Goal: Task Accomplishment & Management: Manage account settings

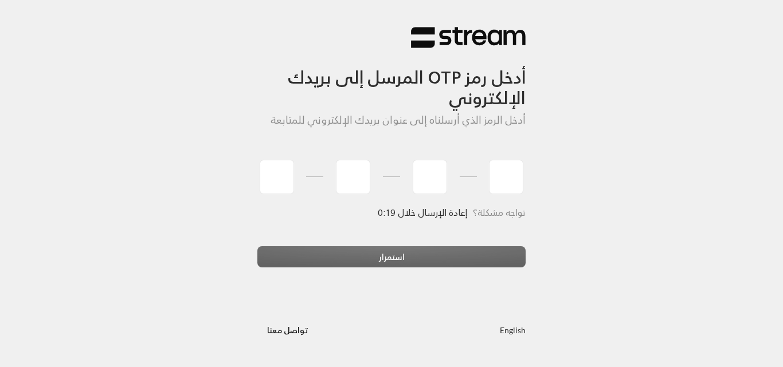
click at [257, 177] on div "أدخل رمز OTP المرسل إلى بريدك الإلكتروني أدخل الرمز الذي أرسلناه إلى عنوان بريد…" at bounding box center [391, 183] width 286 height 352
click at [249, 171] on div "أدخل رمز OTP المرسل إلى بريدك الإلكتروني أدخل الرمز الذي أرسلناه إلى عنوان بريد…" at bounding box center [391, 183] width 286 height 352
click at [269, 170] on input "tel" at bounding box center [277, 177] width 34 height 34
type input "6"
type input "2"
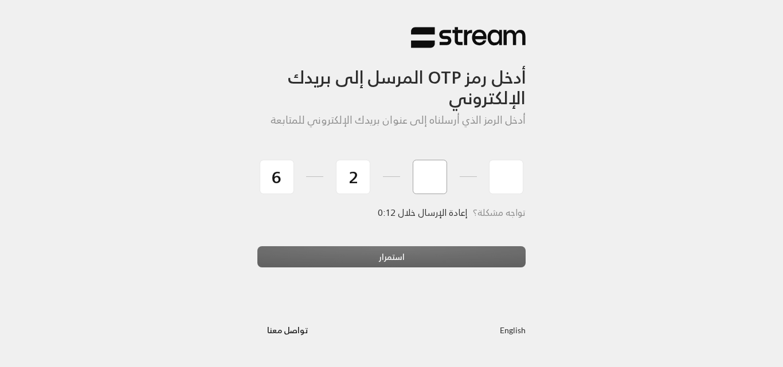
type input "2"
type input "0"
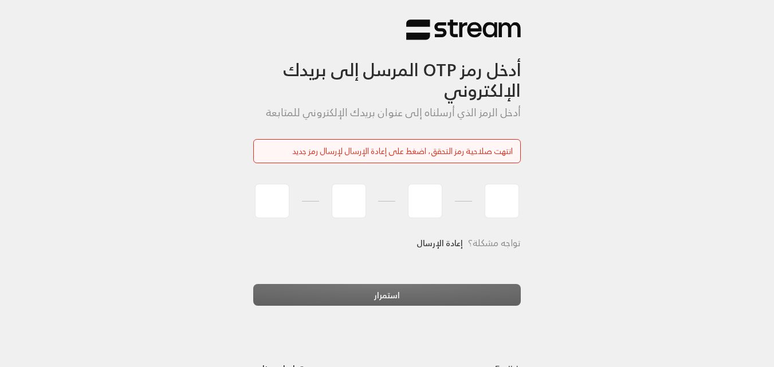
click at [436, 241] on link "إعادة الإرسال" at bounding box center [440, 242] width 46 height 23
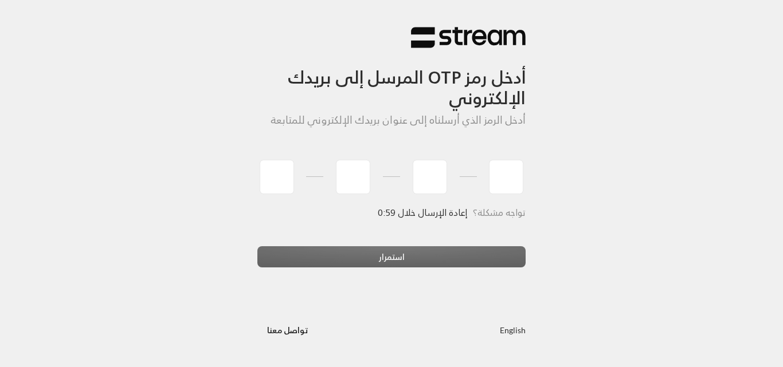
click at [313, 161] on div at bounding box center [391, 177] width 268 height 42
type input "4"
type input "2"
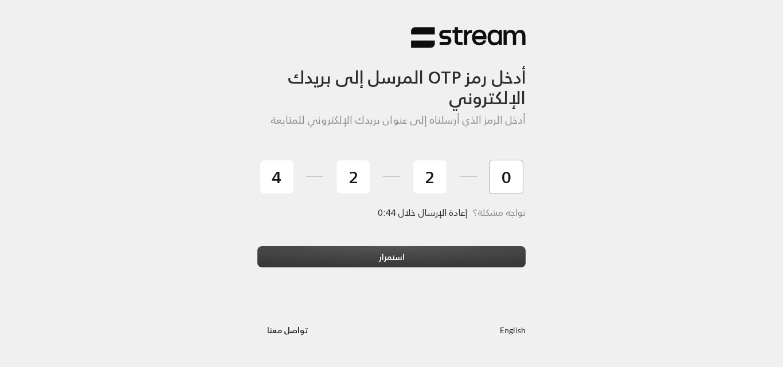
type input "0"
click at [480, 254] on button "استمرار" at bounding box center [391, 256] width 268 height 21
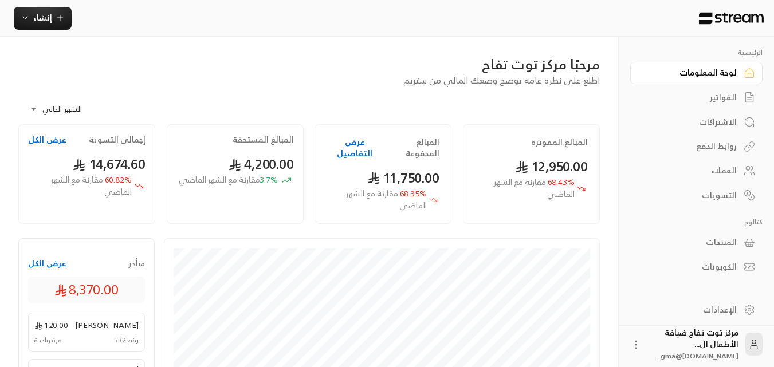
click at [731, 165] on div "العملاء" at bounding box center [691, 170] width 92 height 11
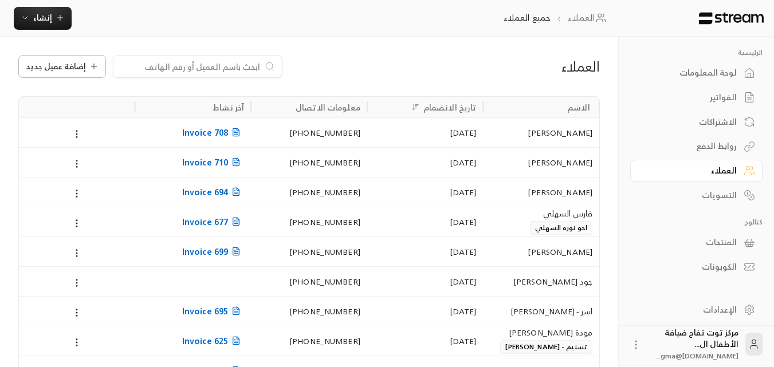
click at [62, 69] on span "إضافة عميل جديد" at bounding box center [56, 66] width 60 height 8
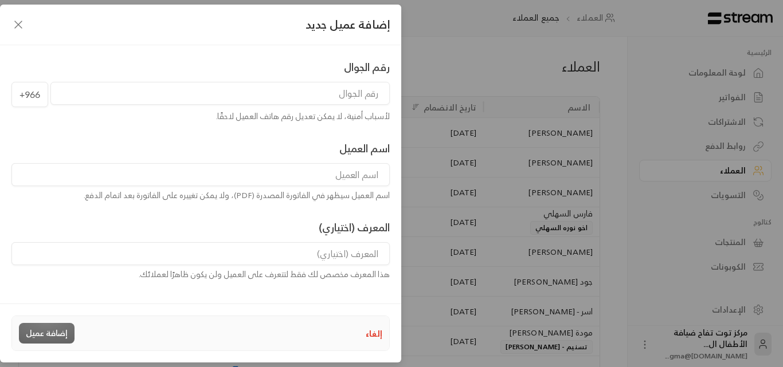
click at [358, 95] on input "tel" at bounding box center [219, 93] width 339 height 23
type input "565200948"
click at [351, 179] on input at bounding box center [200, 174] width 378 height 23
type input "هنا إسلام"
click at [39, 333] on button "إضافة عميل" at bounding box center [47, 333] width 56 height 21
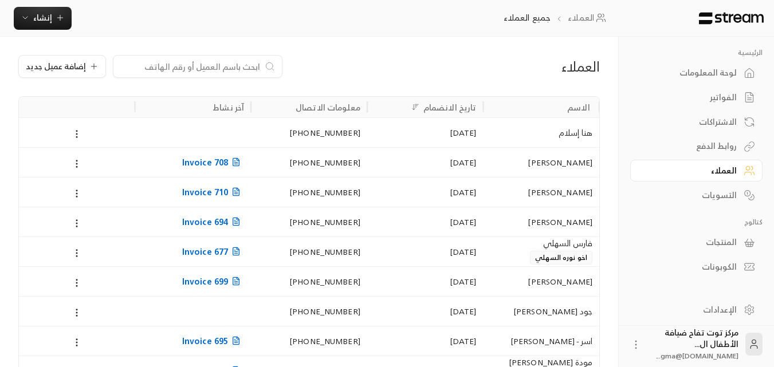
click at [724, 92] on div "الفواتير" at bounding box center [691, 97] width 92 height 11
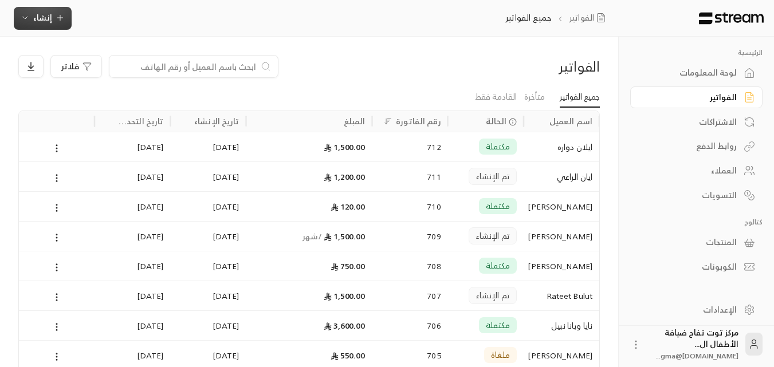
click at [53, 26] on button "إنشاء" at bounding box center [43, 18] width 58 height 23
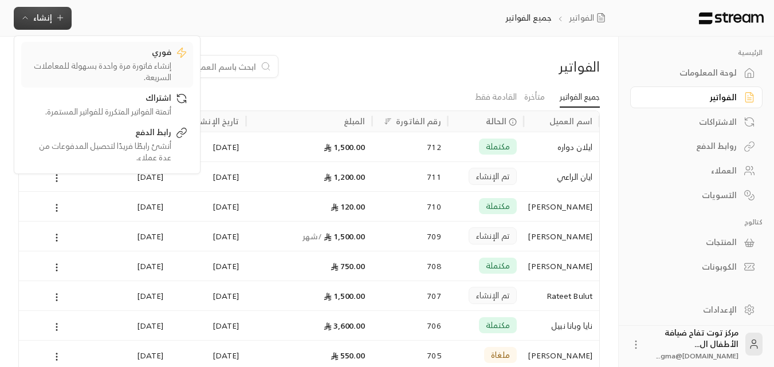
click at [120, 60] on div "إنشاء فاتورة مرة واحدة بسهولة للمعاملات السريعة." at bounding box center [99, 71] width 144 height 23
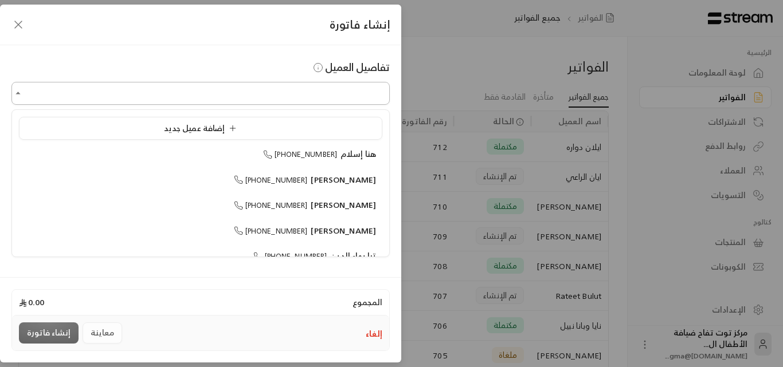
click at [367, 97] on input "اختر العميل" at bounding box center [200, 94] width 378 height 20
click at [358, 163] on li "هنا إسلام [PHONE_NUMBER]" at bounding box center [200, 154] width 363 height 22
type input "**********"
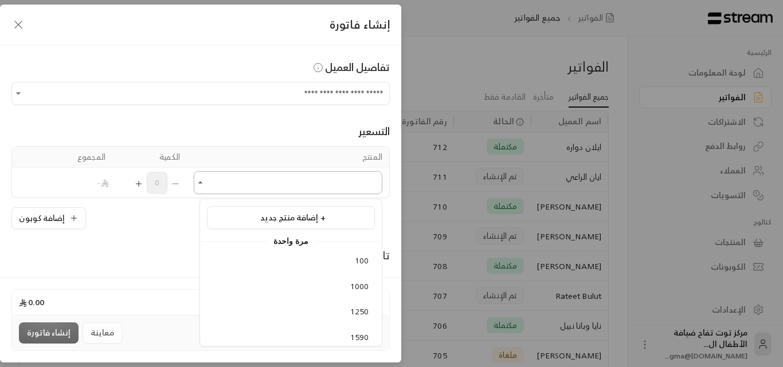
click at [303, 186] on input "اختر العميل" at bounding box center [288, 183] width 188 height 20
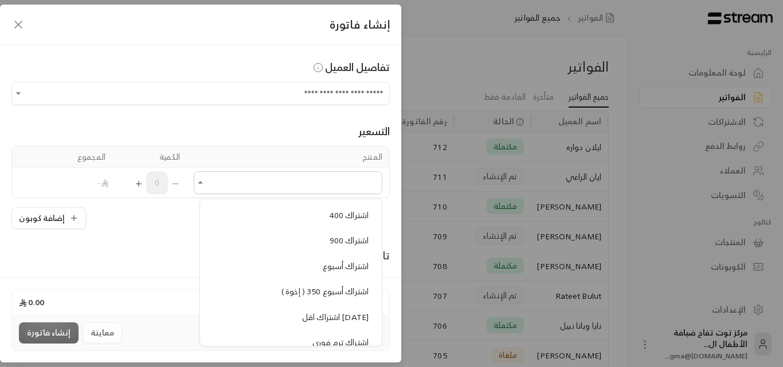
scroll to position [745, 0]
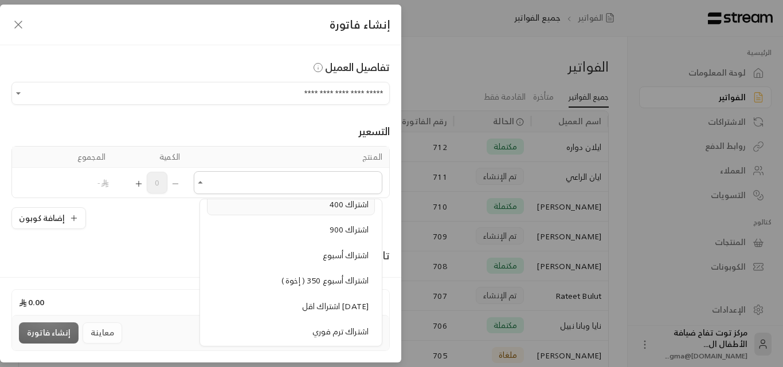
click at [339, 208] on span "اشتراك 400" at bounding box center [348, 204] width 39 height 14
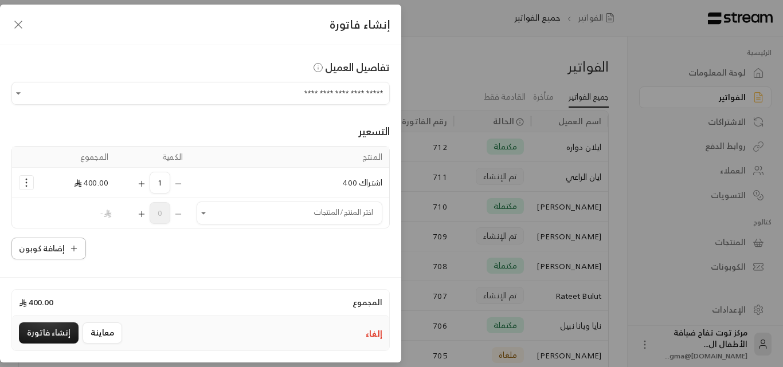
click at [74, 254] on button "إضافة كوبون" at bounding box center [48, 249] width 74 height 22
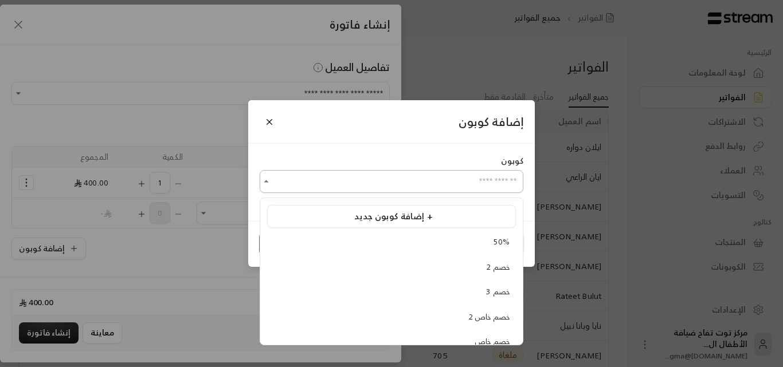
click at [284, 179] on input "اختر العميل" at bounding box center [392, 182] width 264 height 20
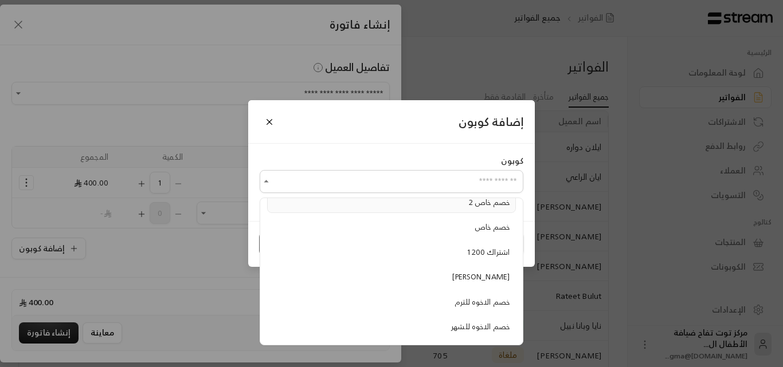
scroll to position [162, 0]
click at [468, 277] on span "خصم الاخوه للشهر" at bounding box center [480, 279] width 58 height 13
type input "**********"
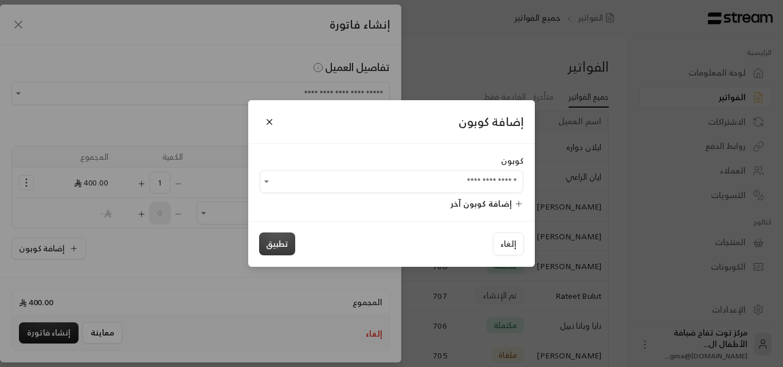
click at [272, 242] on button "تطبيق" at bounding box center [277, 244] width 36 height 23
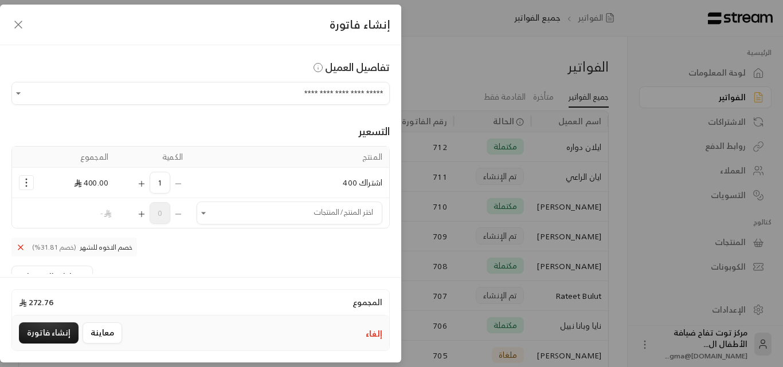
scroll to position [14, 0]
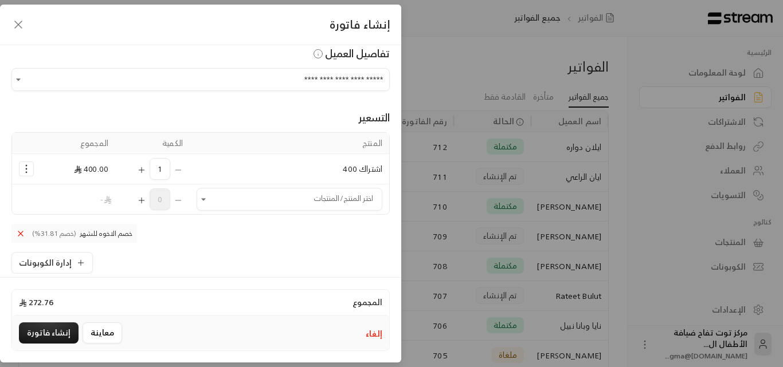
click at [23, 232] on icon at bounding box center [20, 233] width 5 height 5
click at [31, 175] on icon "Selected Products" at bounding box center [26, 168] width 11 height 11
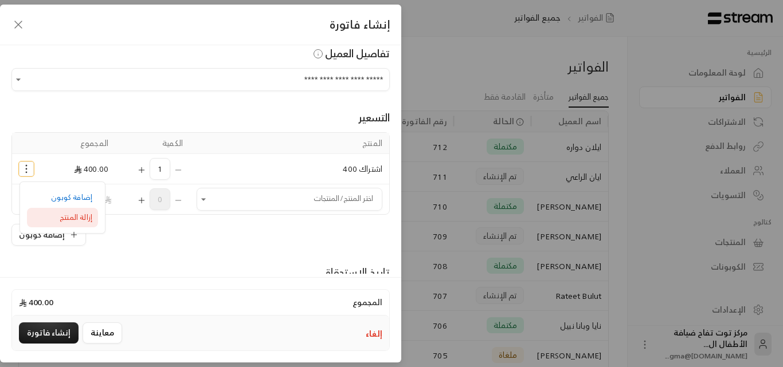
click at [91, 217] on span "إزالة المنتج" at bounding box center [76, 217] width 33 height 13
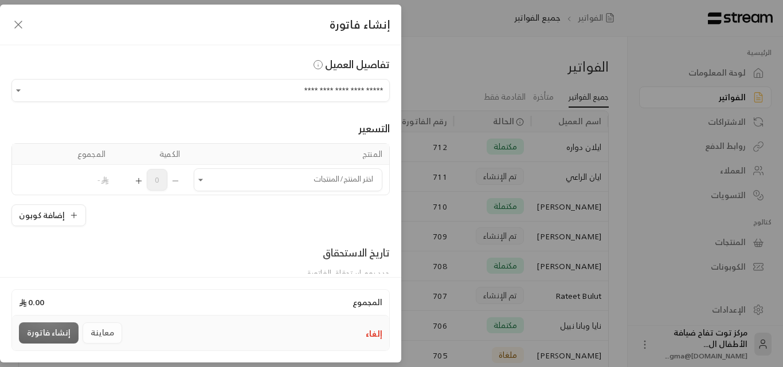
scroll to position [0, 0]
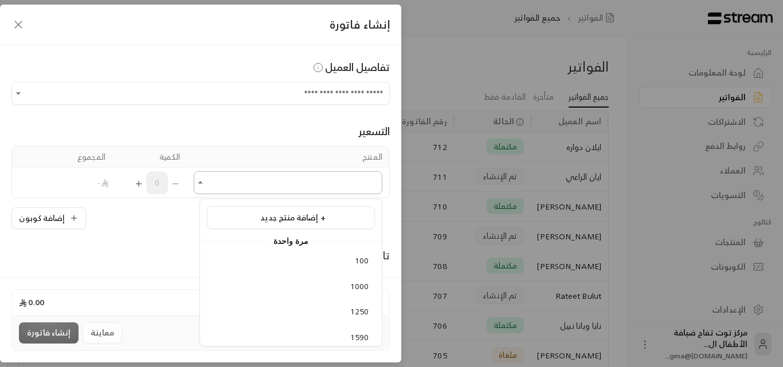
click at [229, 182] on input "اختر العميل" at bounding box center [288, 183] width 188 height 20
click at [203, 182] on icon "Close" at bounding box center [200, 183] width 5 height 2
drag, startPoint x: 205, startPoint y: 183, endPoint x: 210, endPoint y: 178, distance: 7.7
click at [206, 181] on icon "Open" at bounding box center [200, 182] width 11 height 11
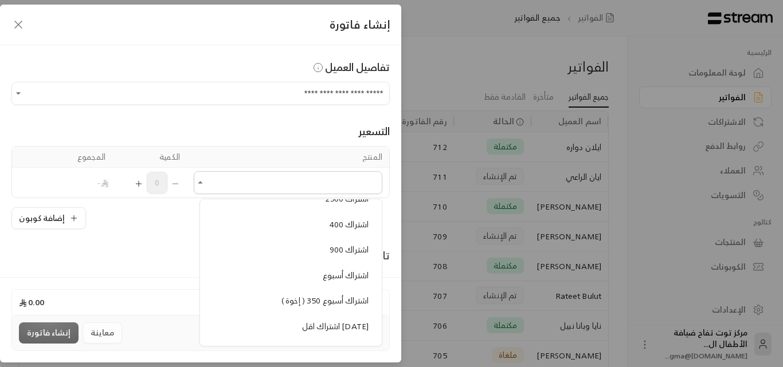
scroll to position [745, 0]
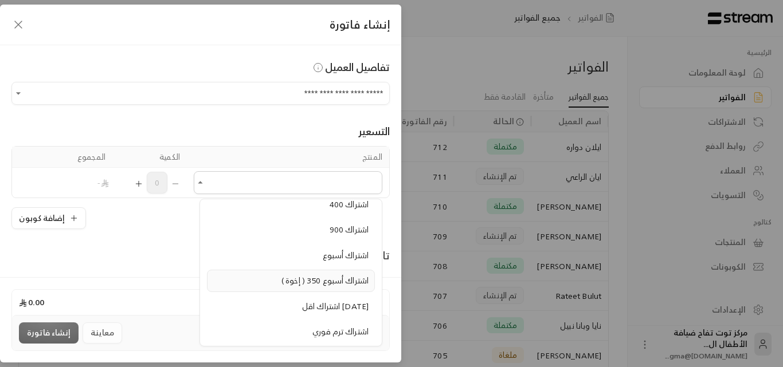
click at [329, 278] on span "اشتراك أسبوع 350 ( إخوة )" at bounding box center [324, 280] width 87 height 14
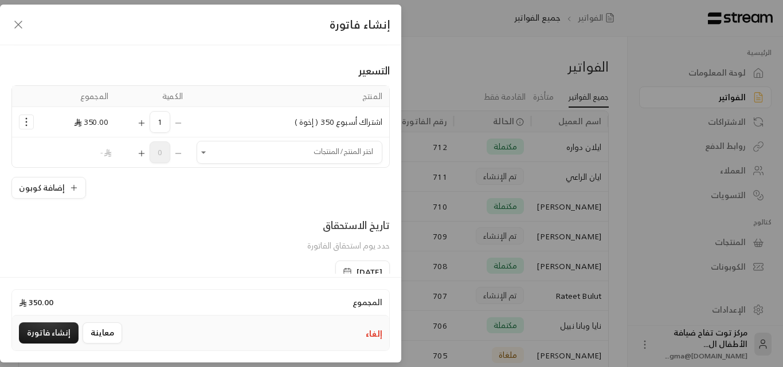
scroll to position [239, 0]
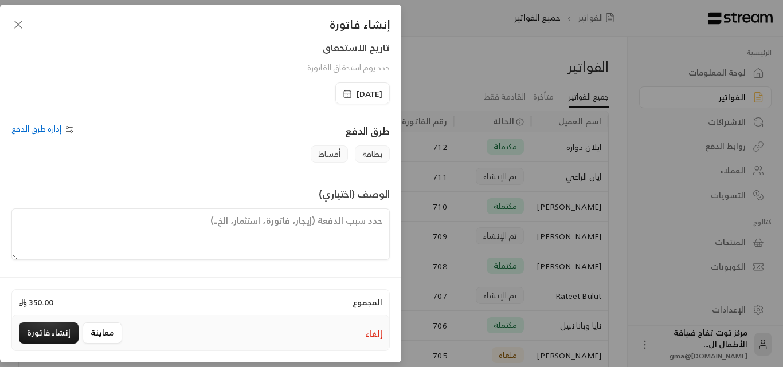
click at [307, 222] on textarea at bounding box center [200, 235] width 378 height 52
click at [352, 219] on textarea "اشتراك الطفلة هناء من تاريخ [DATE] إلى [DATE]" at bounding box center [200, 235] width 378 height 52
click at [324, 221] on textarea "اشتراك يومي الطفلة هناء من تاريخ [DATE] إلى [DATE]" at bounding box center [200, 235] width 378 height 52
click at [119, 226] on textarea "اشتراك يومي للطفلة هناء من تاريخ [DATE] إلى [DATE]" at bounding box center [200, 235] width 378 height 52
type textarea "اشتراك يومي للطفلة هناء من تاريخ [DATE] إلى [DATE]"
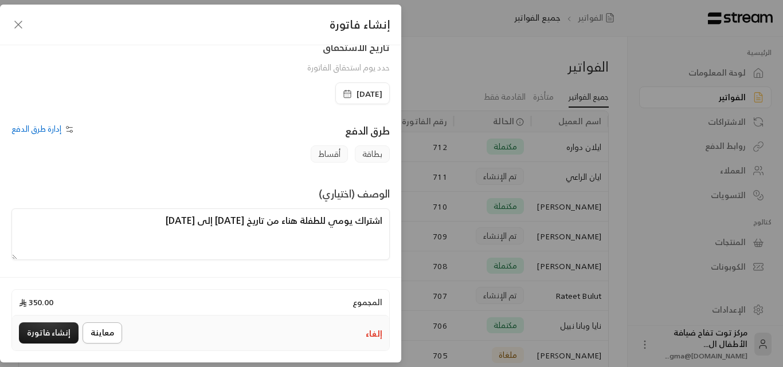
click at [108, 334] on button "معاينة" at bounding box center [103, 333] width 40 height 21
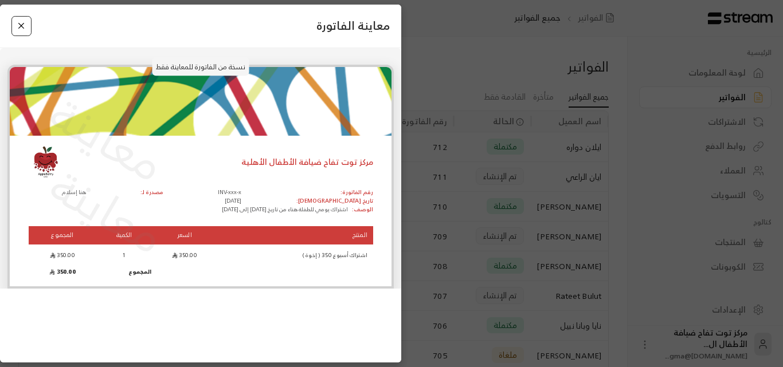
click at [22, 28] on button "Close" at bounding box center [21, 26] width 20 height 20
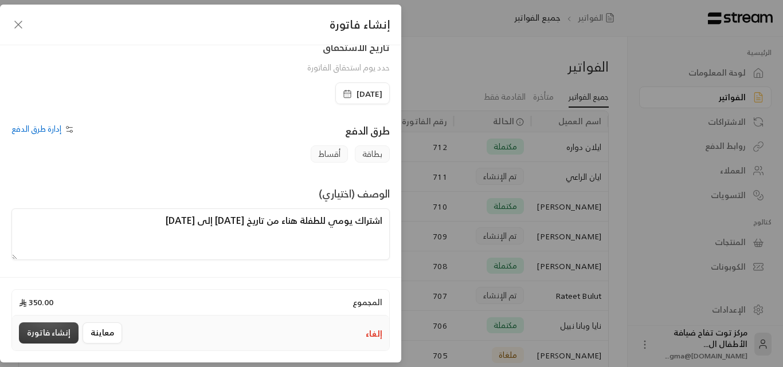
click at [55, 332] on button "إنشاء فاتورة" at bounding box center [49, 333] width 60 height 21
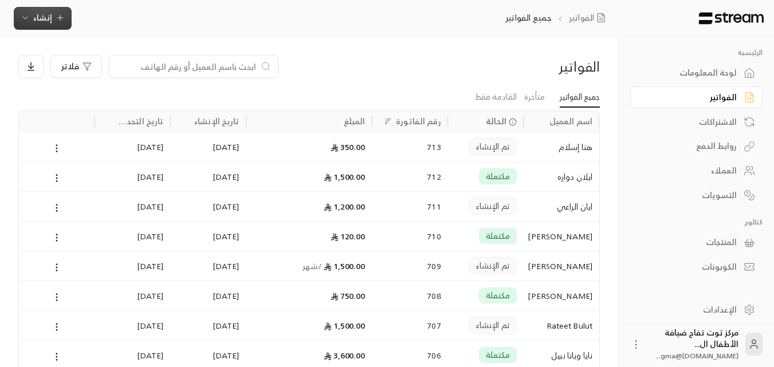
click at [62, 25] on button "إنشاء" at bounding box center [43, 18] width 58 height 23
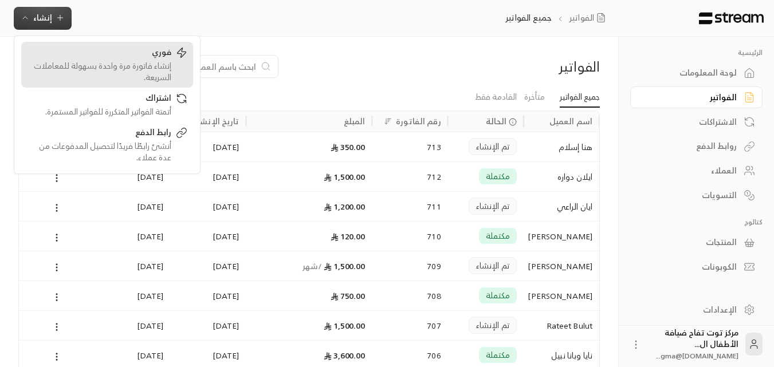
click at [159, 64] on div "إنشاء فاتورة مرة واحدة بسهولة للمعاملات السريعة." at bounding box center [99, 71] width 144 height 23
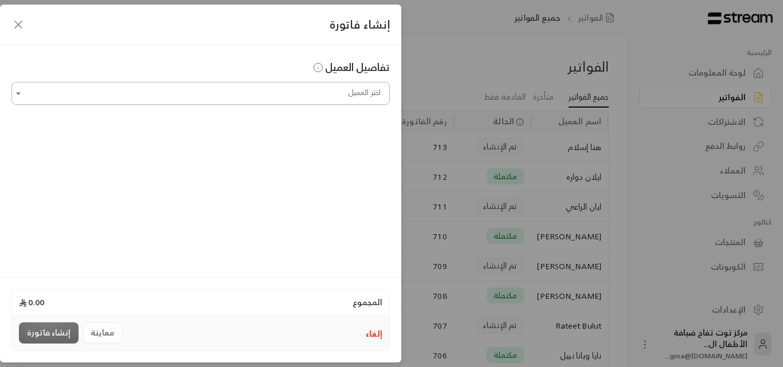
click at [349, 96] on input "اختر العميل" at bounding box center [200, 94] width 378 height 20
click at [659, 39] on div "إنشاء فاتورة تفاصيل العميل اختر العميل اختر العميل المجموع 0.00 إلغاء معاينة إن…" at bounding box center [391, 183] width 783 height 367
click at [14, 25] on icon "button" at bounding box center [18, 25] width 14 height 14
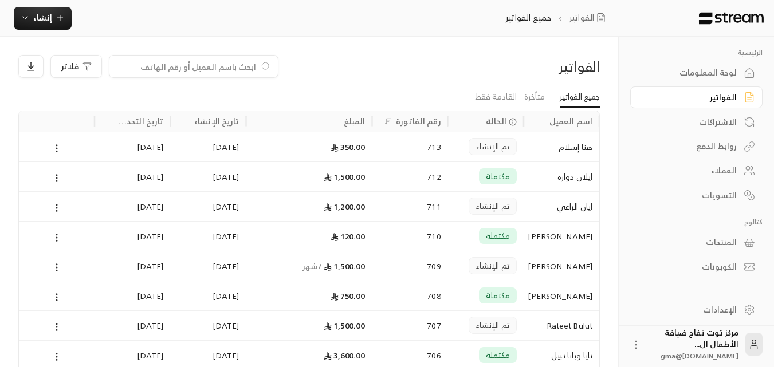
click at [717, 103] on div "الفواتير" at bounding box center [691, 97] width 92 height 11
click at [168, 67] on input at bounding box center [186, 66] width 140 height 13
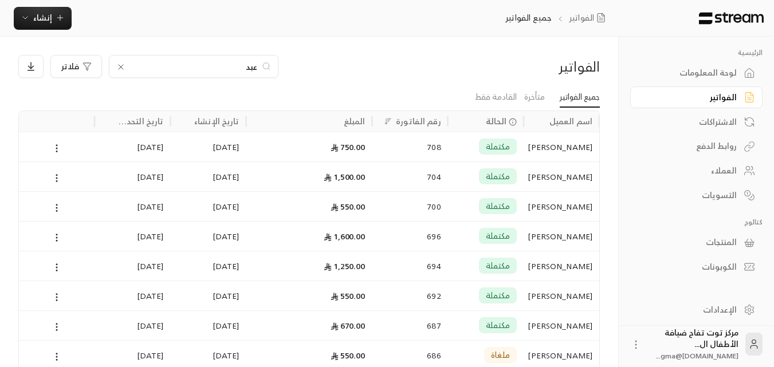
type input "[PERSON_NAME]"
click at [380, 182] on div "559" at bounding box center [410, 176] width 62 height 29
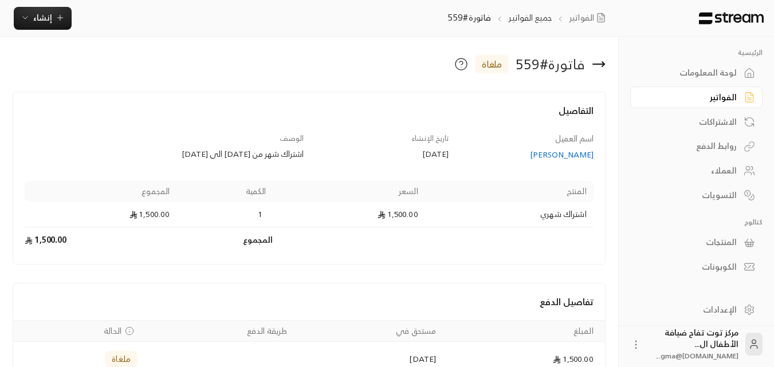
click at [601, 66] on icon at bounding box center [599, 64] width 14 height 14
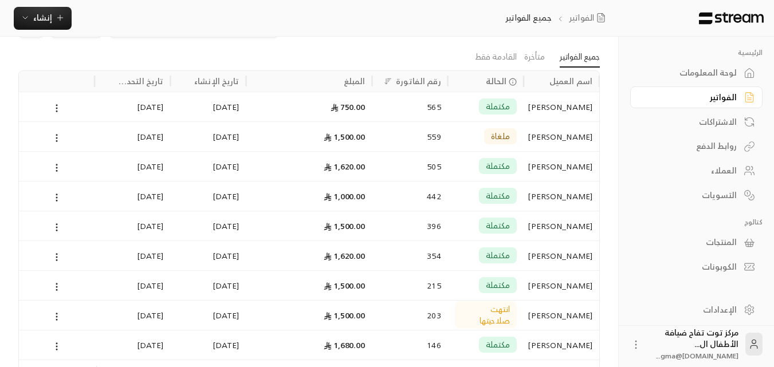
scroll to position [57, 0]
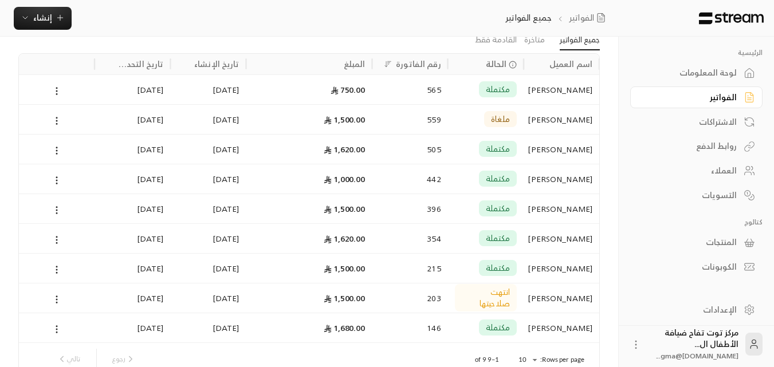
click at [346, 212] on div "1,500.00" at bounding box center [309, 208] width 112 height 29
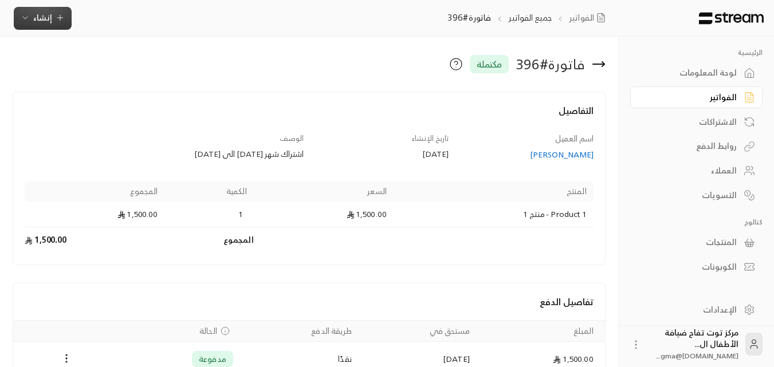
click at [56, 18] on icon "button" at bounding box center [60, 17] width 9 height 9
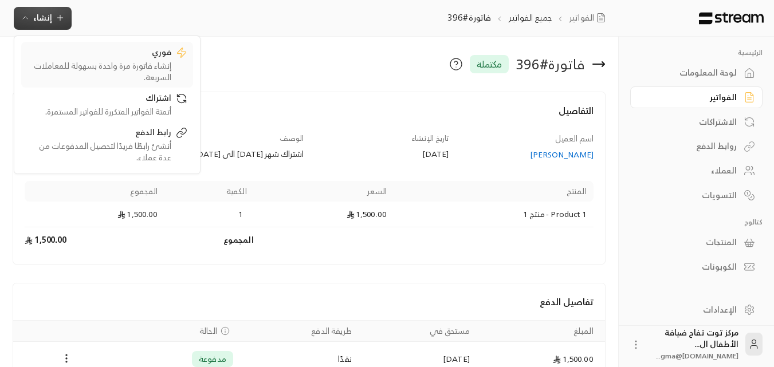
click at [148, 62] on div "إنشاء فاتورة مرة واحدة بسهولة للمعاملات السريعة." at bounding box center [99, 71] width 144 height 23
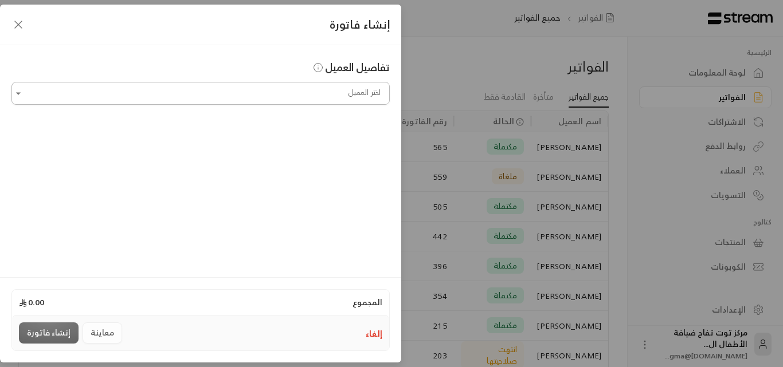
click at [337, 104] on div "اختر العميل" at bounding box center [200, 93] width 378 height 23
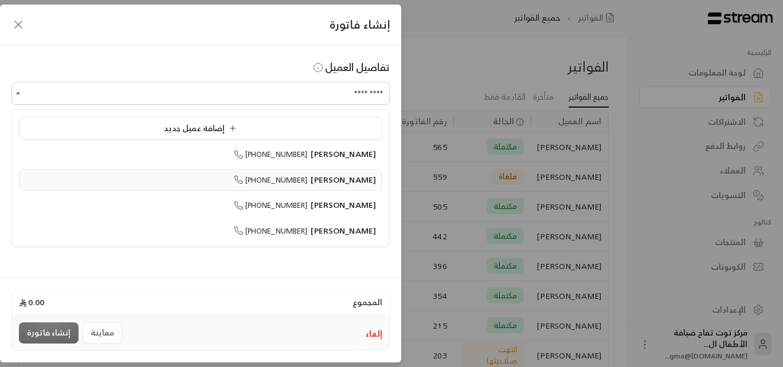
click at [343, 175] on span "[PERSON_NAME]" at bounding box center [343, 179] width 65 height 14
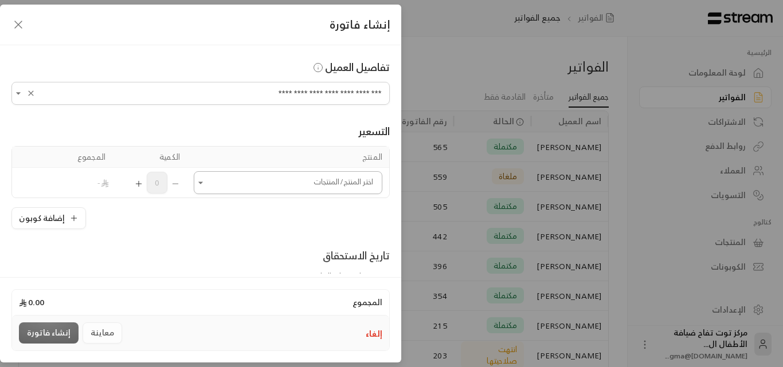
type input "**********"
click at [338, 182] on input "اختر العميل" at bounding box center [288, 183] width 188 height 20
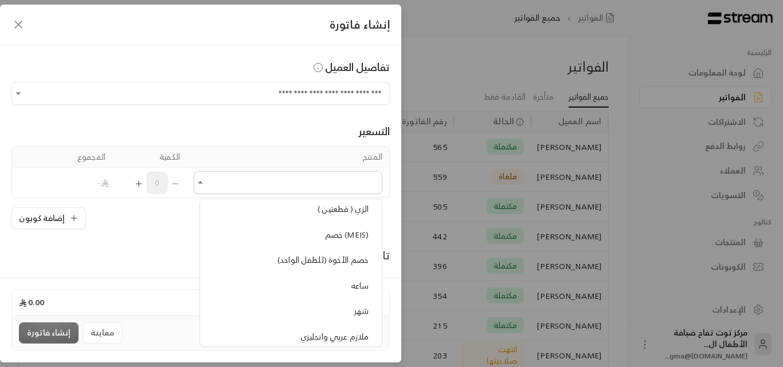
scroll to position [1089, 0]
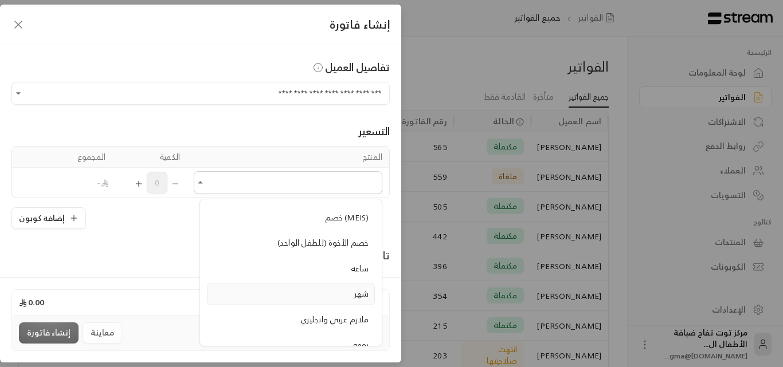
click at [360, 291] on span "شهر" at bounding box center [361, 293] width 14 height 14
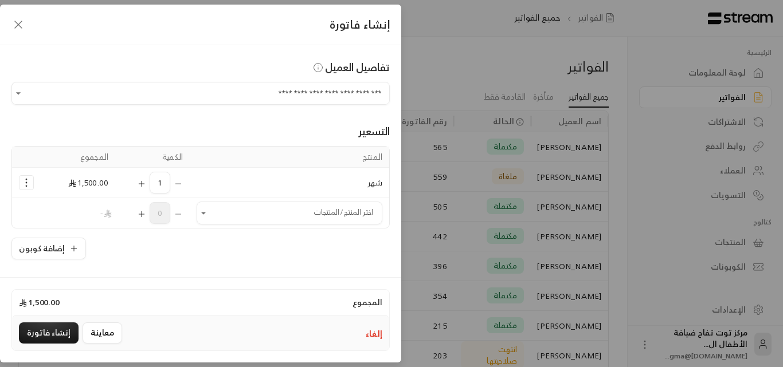
click at [294, 306] on div "المجموع 1,500.00" at bounding box center [200, 302] width 377 height 25
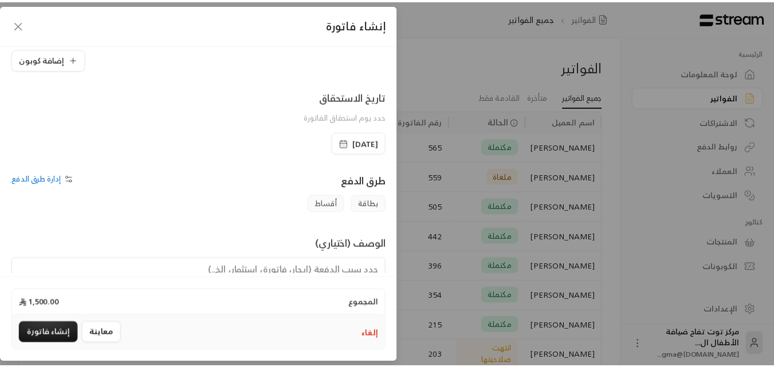
scroll to position [229, 0]
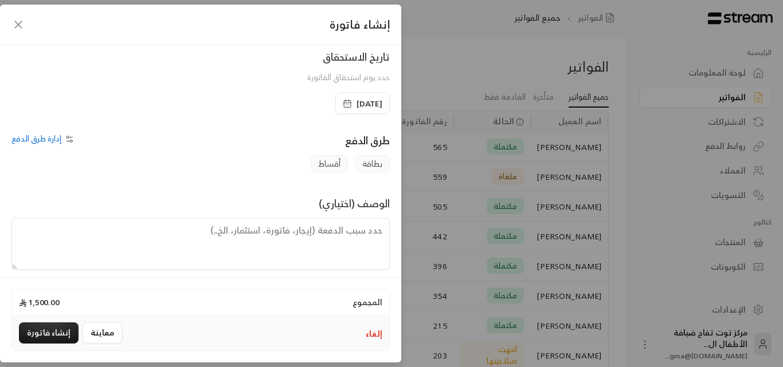
click at [331, 231] on textarea at bounding box center [200, 244] width 378 height 52
type textarea "اشتراك شهر للطفل [PERSON_NAME] من تاريخ"
click at [15, 26] on icon "button" at bounding box center [18, 25] width 14 height 14
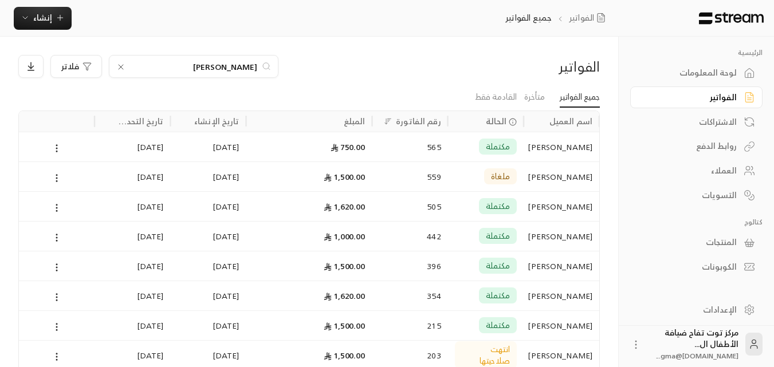
click at [122, 68] on icon at bounding box center [120, 66] width 9 height 9
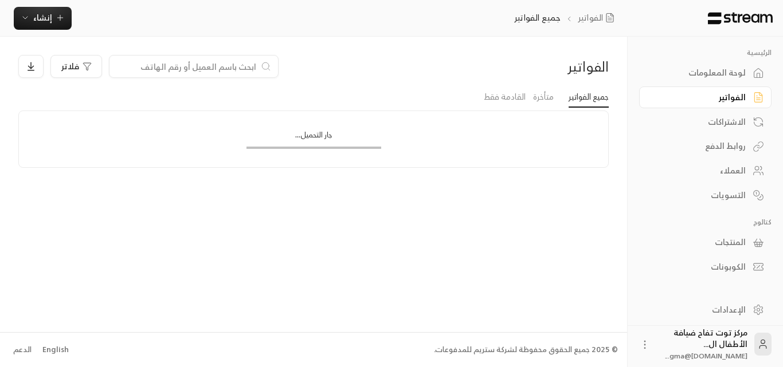
click at [146, 67] on input at bounding box center [186, 66] width 140 height 13
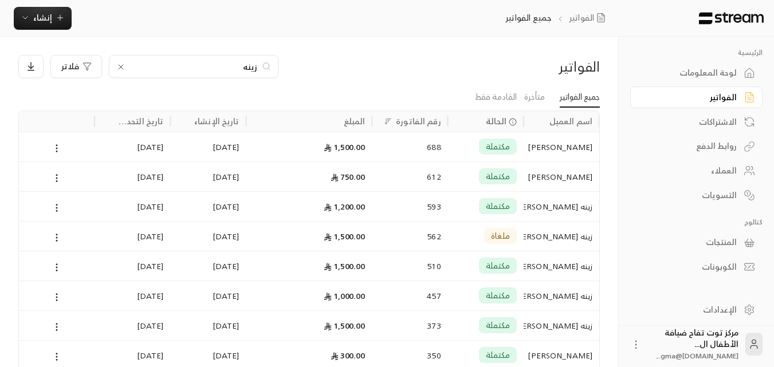
type input "زينه"
click at [574, 211] on div "زينه [PERSON_NAME]" at bounding box center [562, 206] width 62 height 29
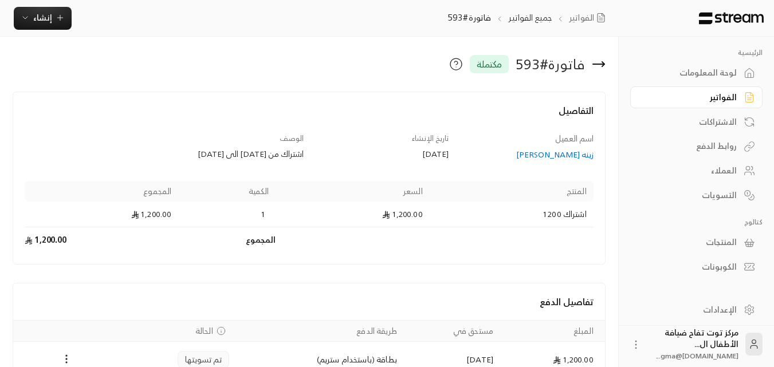
click at [560, 156] on div "زينه [PERSON_NAME]" at bounding box center [526, 154] width 134 height 11
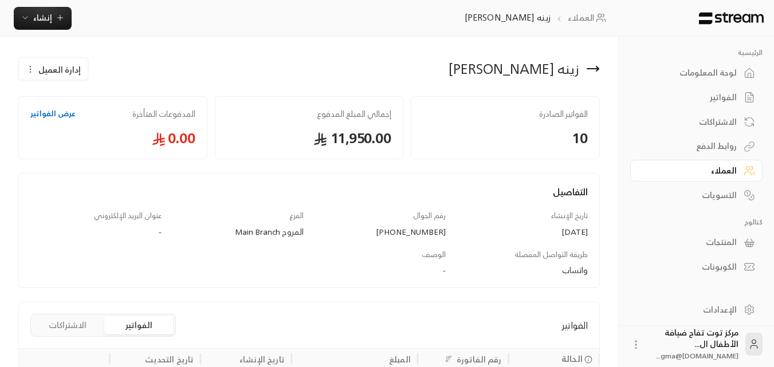
click at [718, 101] on div "الفواتير" at bounding box center [691, 97] width 92 height 11
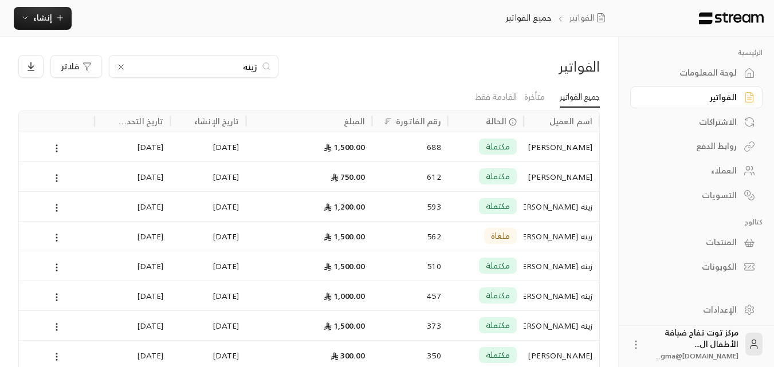
click at [337, 260] on div "1,500.00" at bounding box center [309, 266] width 112 height 29
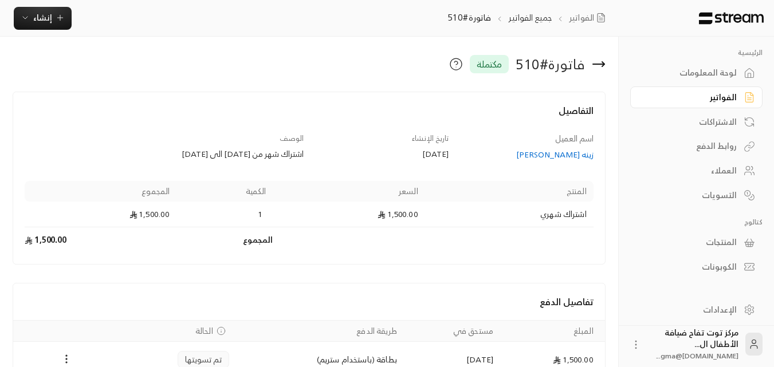
click at [597, 68] on icon at bounding box center [599, 64] width 14 height 14
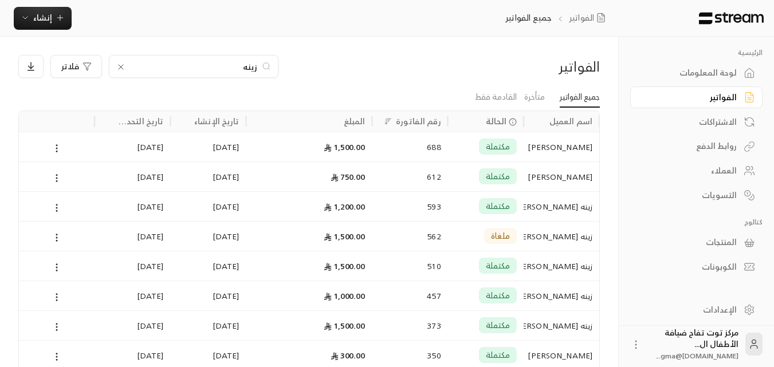
click at [121, 68] on icon at bounding box center [121, 67] width 5 height 5
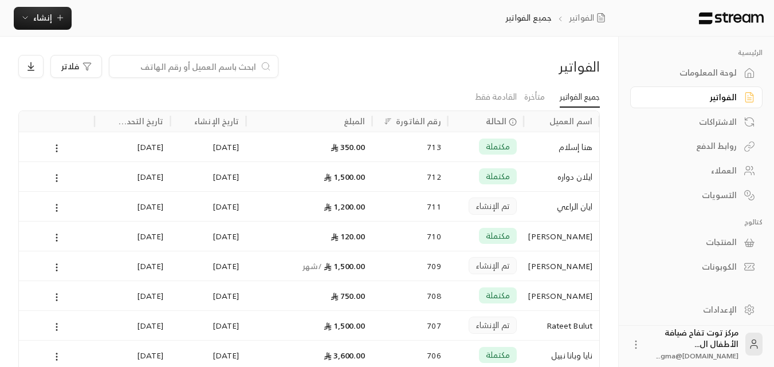
click at [227, 68] on input at bounding box center [186, 66] width 140 height 13
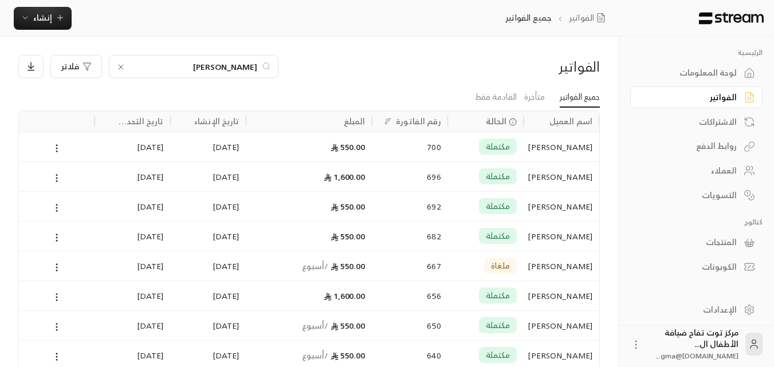
type input "[PERSON_NAME]"
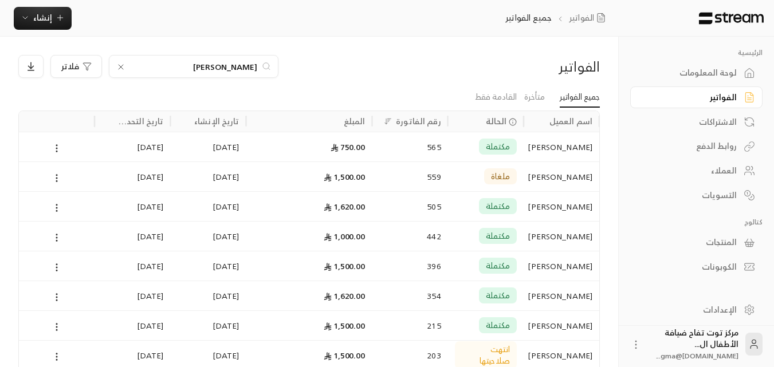
click at [568, 146] on div "[PERSON_NAME]" at bounding box center [562, 146] width 62 height 29
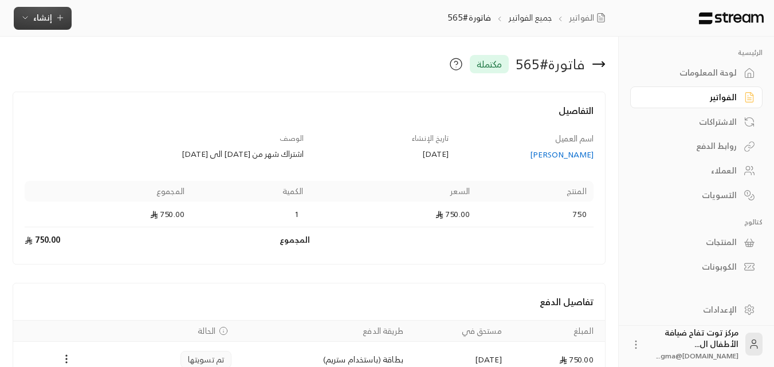
click at [57, 27] on button "إنشاء" at bounding box center [43, 18] width 58 height 23
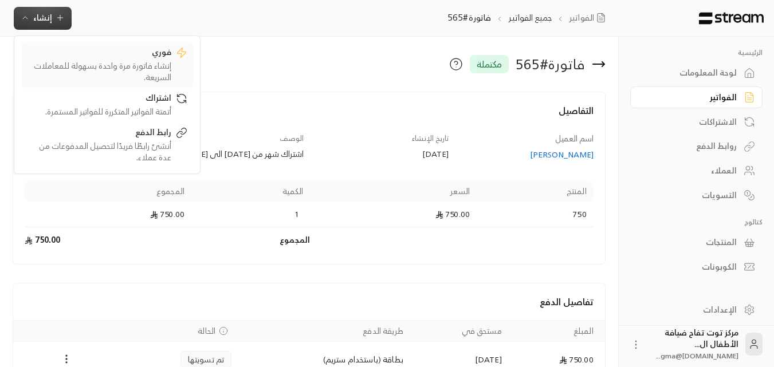
click at [125, 63] on div "إنشاء فاتورة مرة واحدة بسهولة للمعاملات السريعة." at bounding box center [99, 71] width 144 height 23
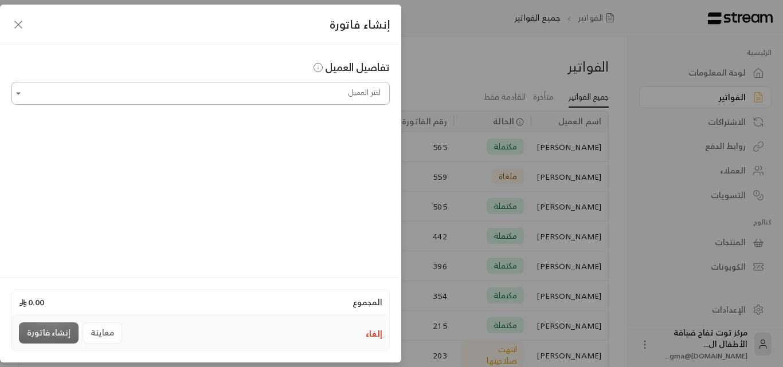
click at [356, 96] on input "اختر العميل" at bounding box center [200, 94] width 378 height 20
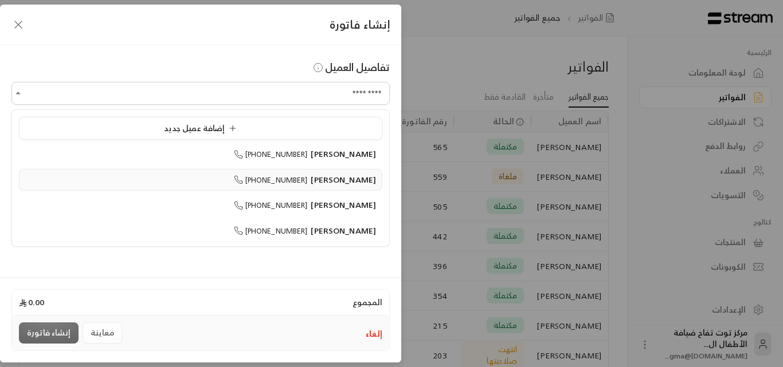
click at [355, 175] on span "[PERSON_NAME]" at bounding box center [343, 179] width 65 height 14
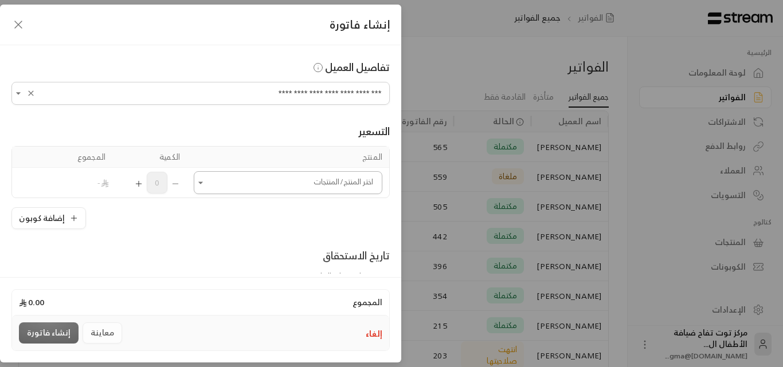
type input "**********"
click at [296, 187] on input "اختر العميل" at bounding box center [288, 183] width 188 height 20
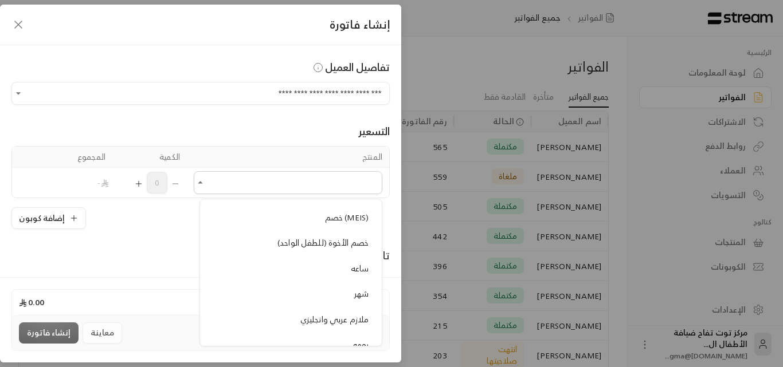
scroll to position [1146, 0]
click at [366, 237] on span "شهر" at bounding box center [361, 236] width 14 height 14
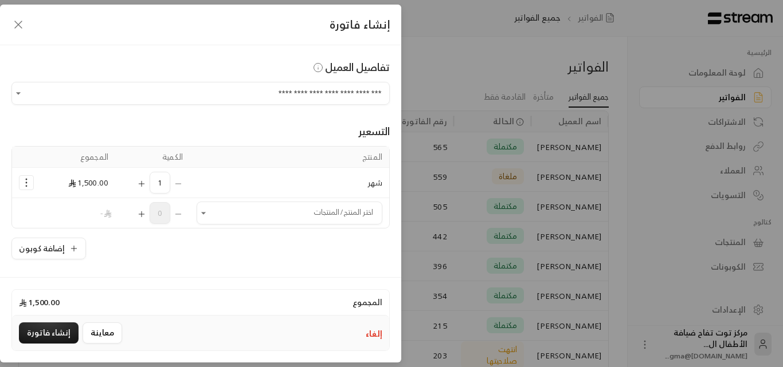
scroll to position [239, 0]
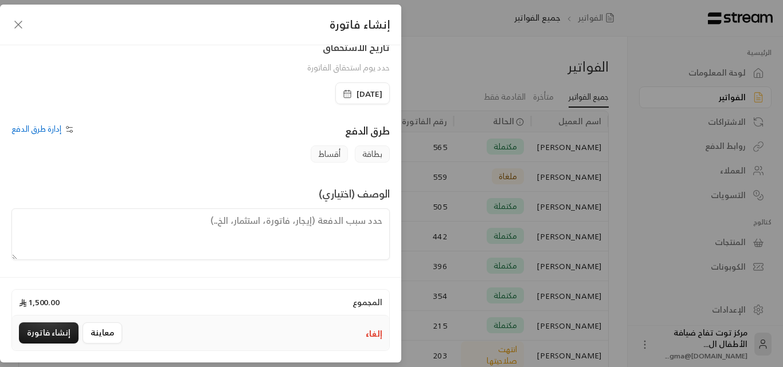
click at [345, 222] on textarea at bounding box center [200, 235] width 378 height 52
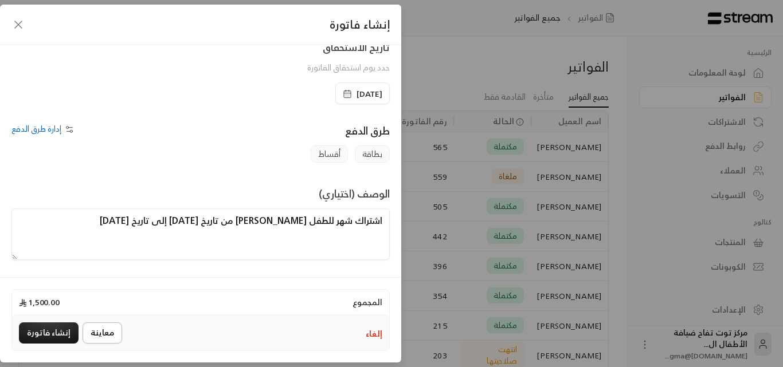
type textarea "اشتراك شهر للطفل [PERSON_NAME] من تاريخ [DATE] إلى تاريخ [DATE]"
click at [100, 328] on button "معاينة" at bounding box center [103, 333] width 40 height 21
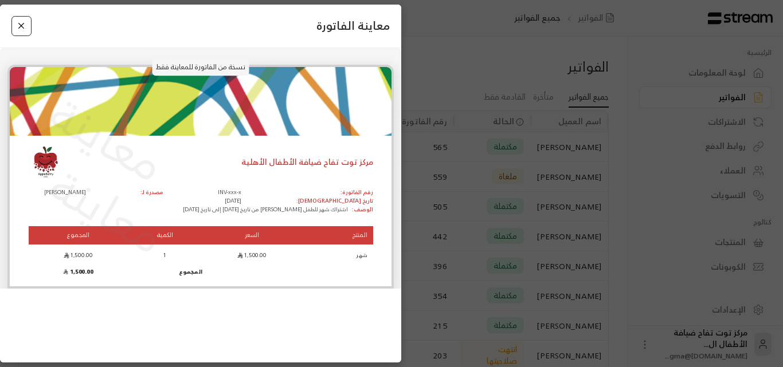
click at [23, 20] on button "Close" at bounding box center [21, 26] width 20 height 20
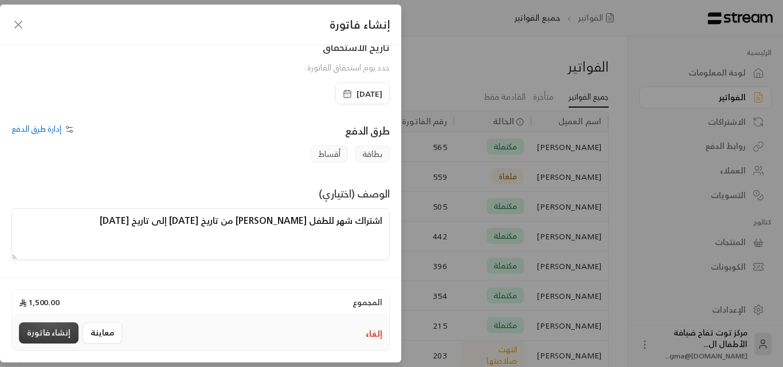
click at [48, 338] on button "إنشاء فاتورة" at bounding box center [49, 333] width 60 height 21
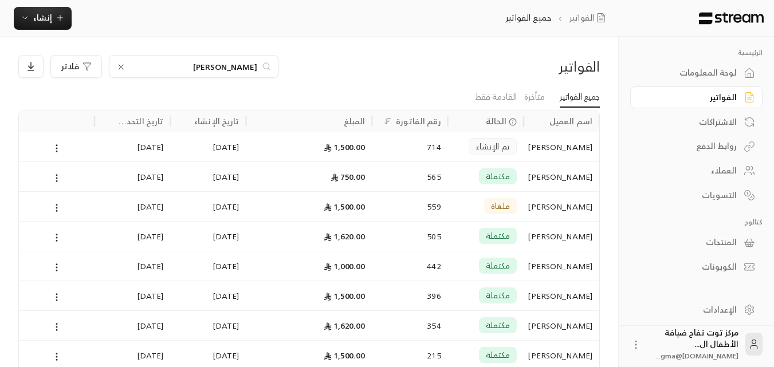
click at [117, 67] on icon at bounding box center [120, 66] width 9 height 9
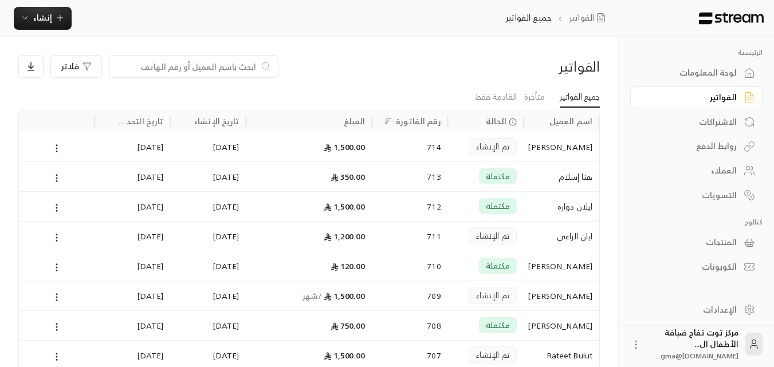
click at [217, 64] on input at bounding box center [186, 66] width 140 height 13
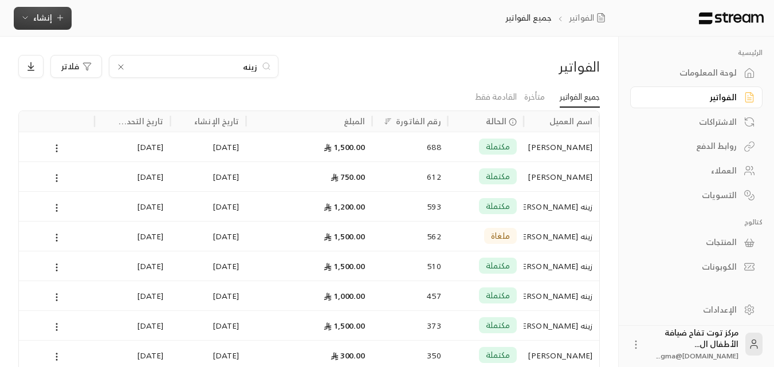
type input "زينه"
click at [64, 23] on button "إنشاء" at bounding box center [43, 18] width 58 height 23
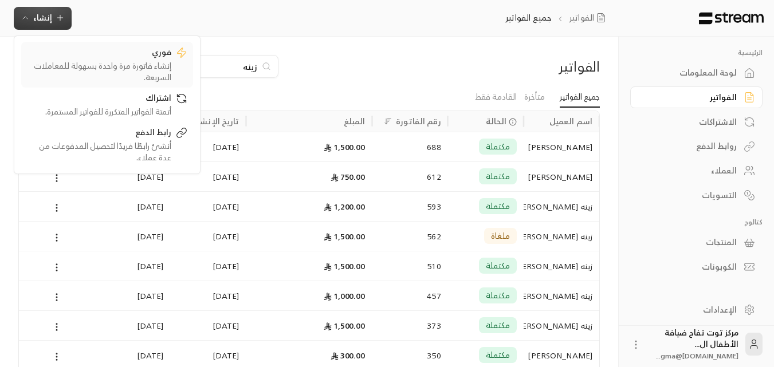
click at [156, 66] on div "إنشاء فاتورة مرة واحدة بسهولة للمعاملات السريعة." at bounding box center [99, 71] width 144 height 23
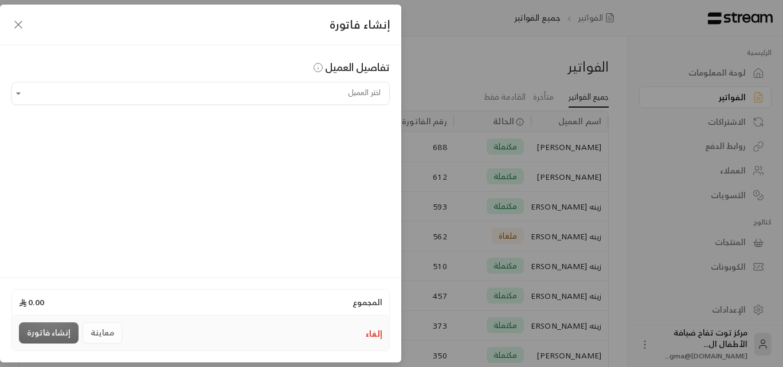
click at [282, 105] on div "تفاصيل العميل اختر العميل اختر العميل" at bounding box center [200, 159] width 401 height 229
click at [292, 91] on input "اختر العميل" at bounding box center [200, 94] width 378 height 20
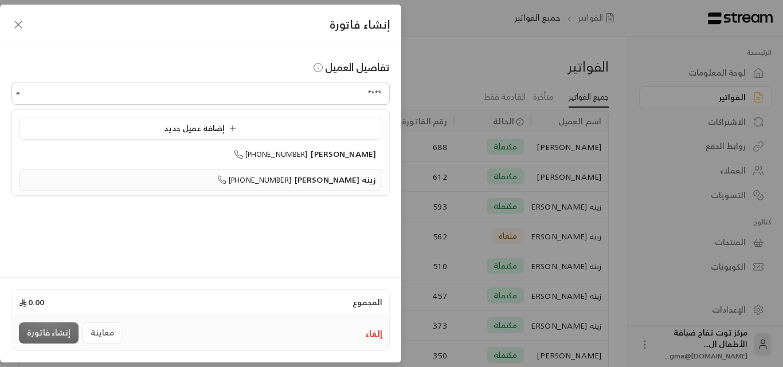
click at [344, 178] on span "زينه [PERSON_NAME]" at bounding box center [334, 179] width 81 height 14
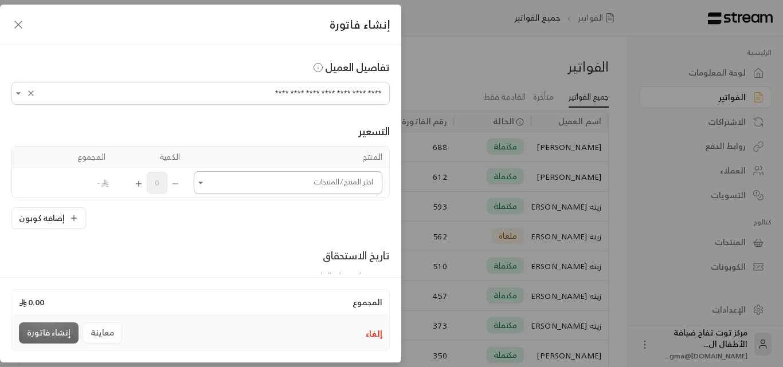
type input "**********"
click at [243, 183] on input "اختر العميل" at bounding box center [288, 183] width 188 height 20
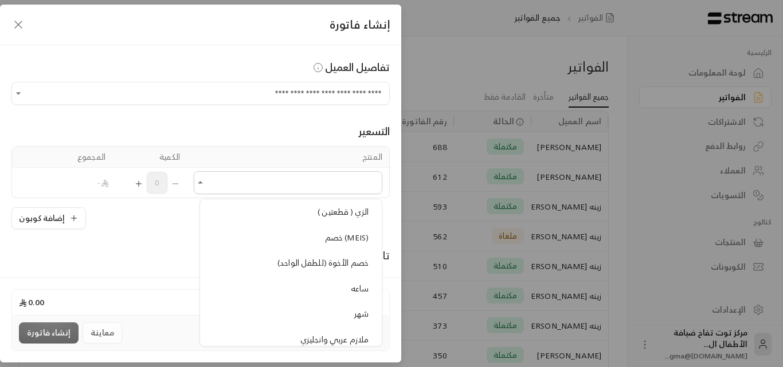
scroll to position [1089, 0]
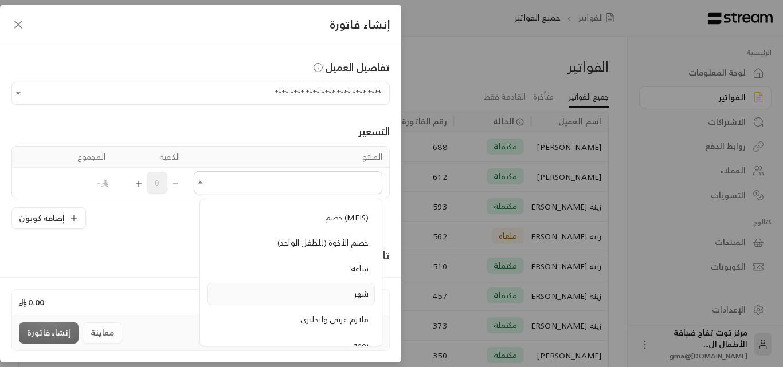
click at [356, 297] on span "شهر" at bounding box center [361, 293] width 14 height 14
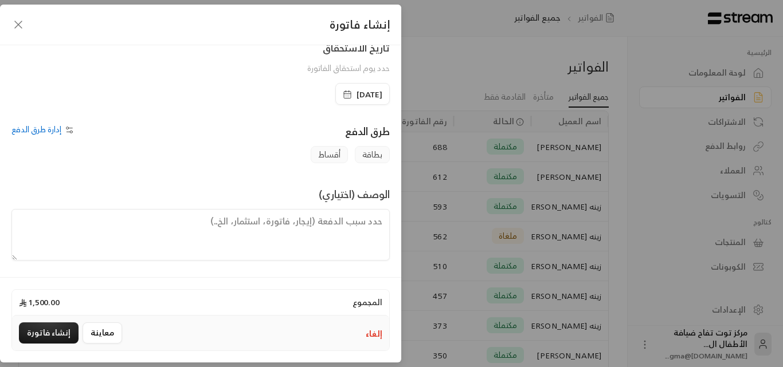
scroll to position [239, 0]
click at [277, 218] on textarea at bounding box center [200, 235] width 378 height 52
type textarea "اشتراك شهر للطفلة زينة من تاريخ [DATE] إلى تاريخ [DATE]"
click at [91, 324] on button "معاينة" at bounding box center [103, 333] width 40 height 21
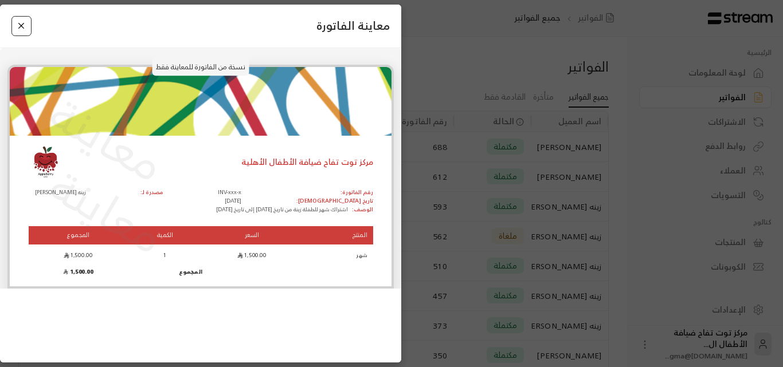
click at [22, 29] on button "Close" at bounding box center [21, 26] width 20 height 20
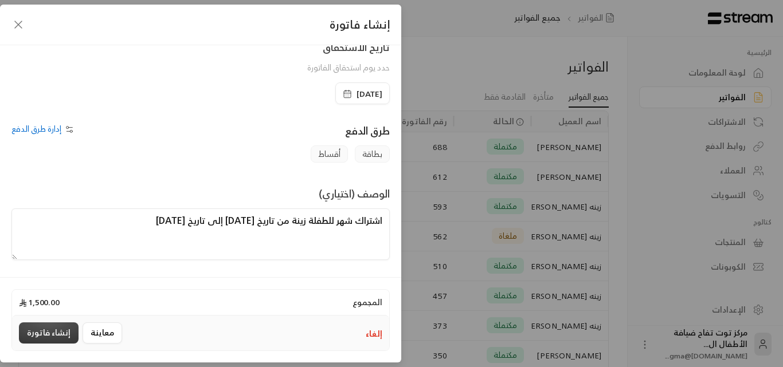
click at [64, 332] on button "إنشاء فاتورة" at bounding box center [49, 333] width 60 height 21
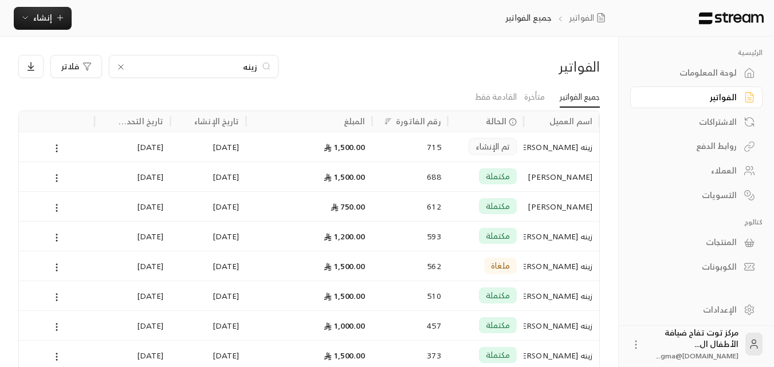
click at [124, 70] on icon at bounding box center [120, 66] width 9 height 9
